Goal: Check status: Check status

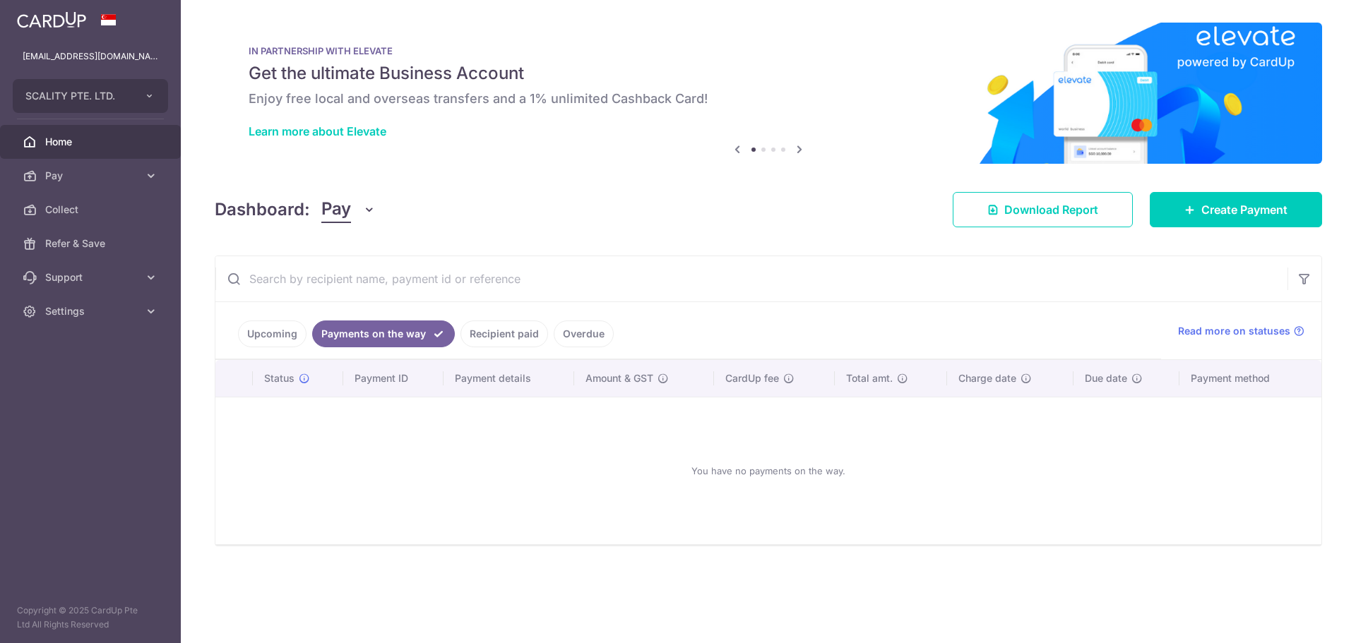
click at [494, 338] on link "Recipient paid" at bounding box center [505, 334] width 88 height 27
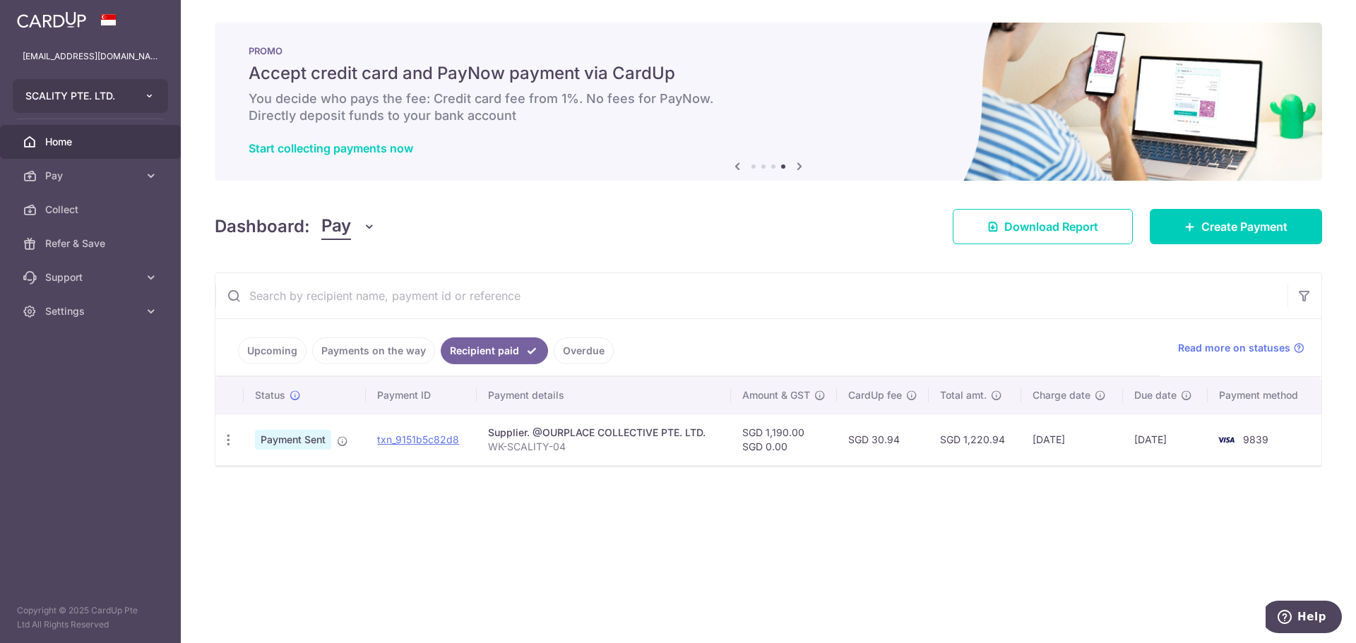
click at [151, 98] on icon "button" at bounding box center [149, 95] width 11 height 11
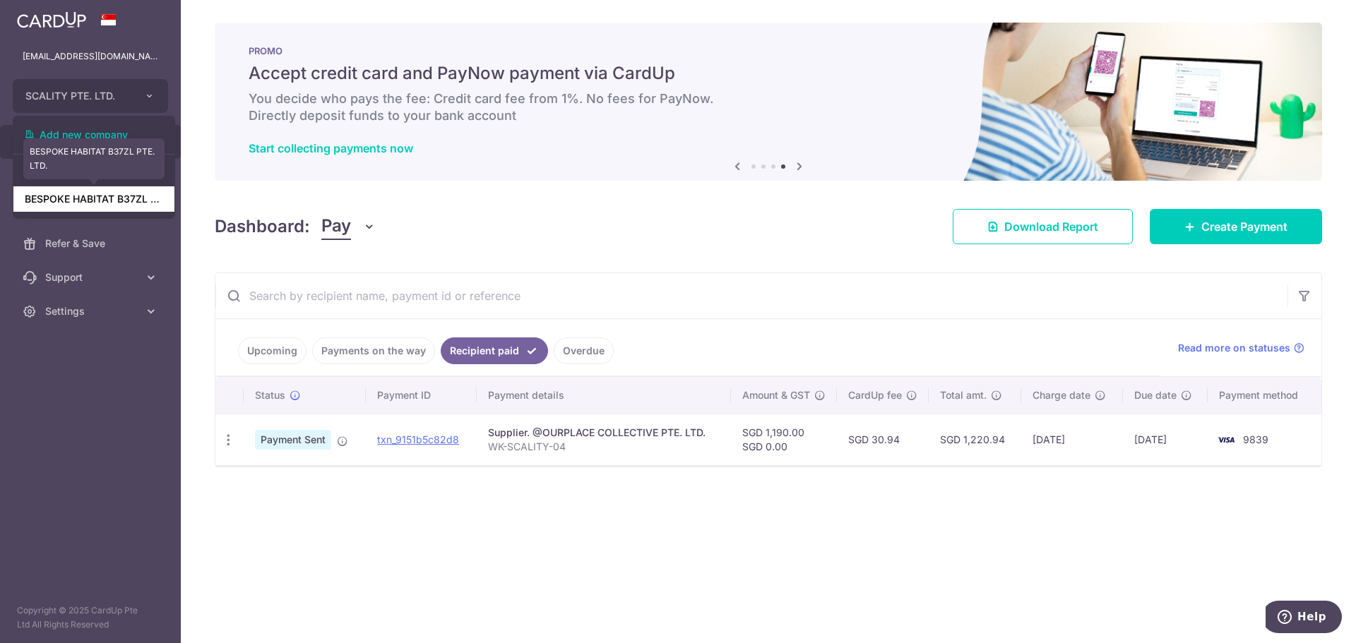
click at [118, 198] on link "BESPOKE HABITAT B37ZL PTE. LTD." at bounding box center [93, 198] width 161 height 25
